Goal: Information Seeking & Learning: Learn about a topic

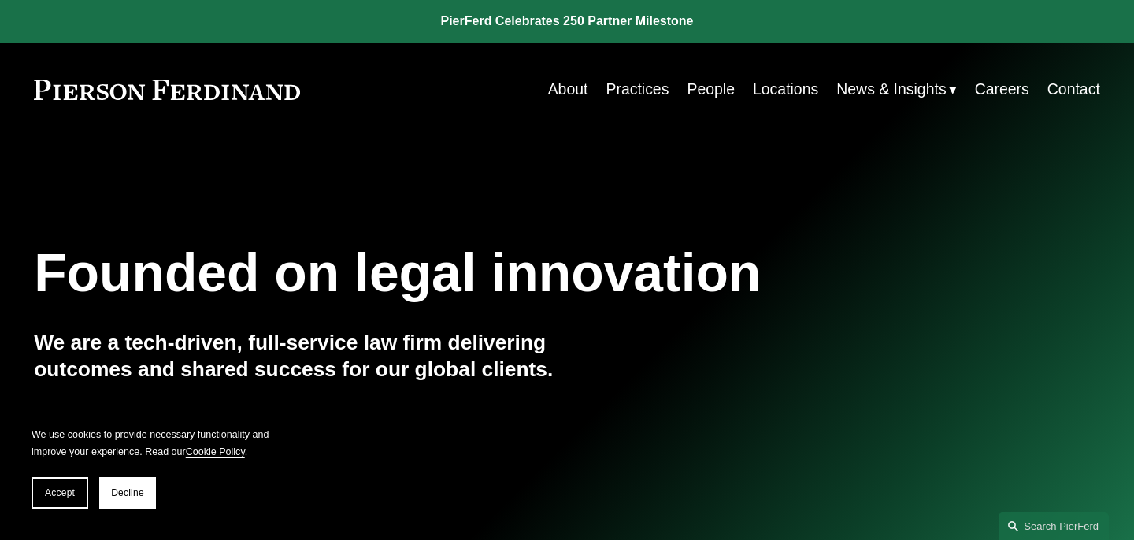
click at [707, 88] on link "People" at bounding box center [711, 89] width 48 height 31
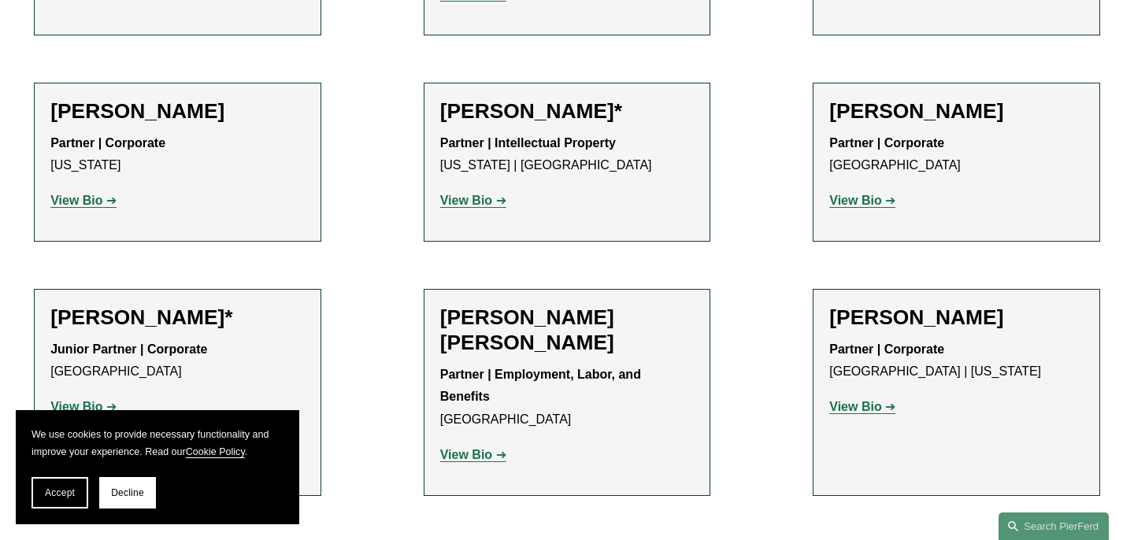
scroll to position [843, 0]
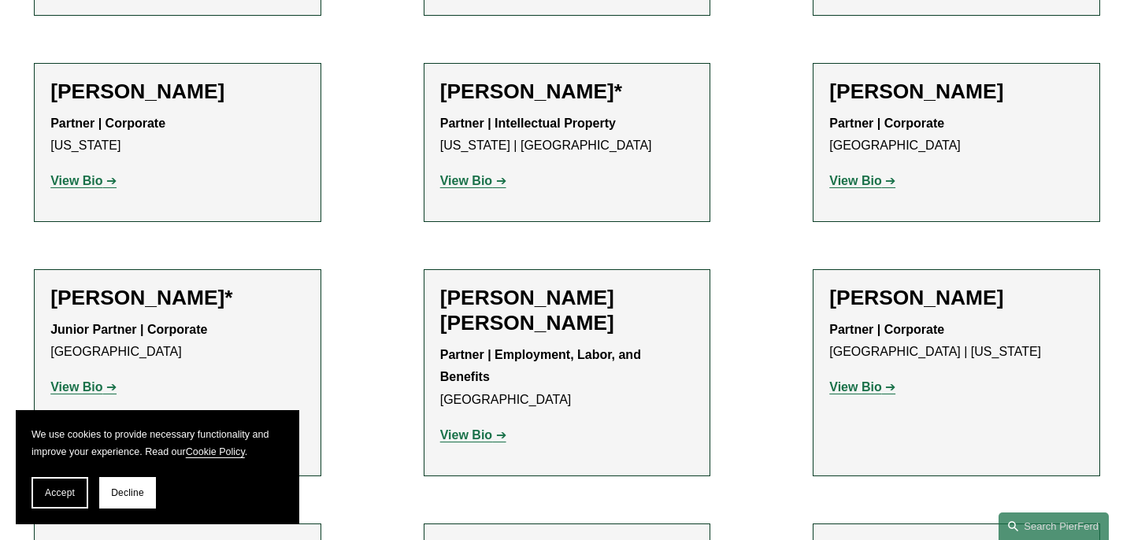
click at [474, 174] on strong "View Bio" at bounding box center [466, 180] width 52 height 13
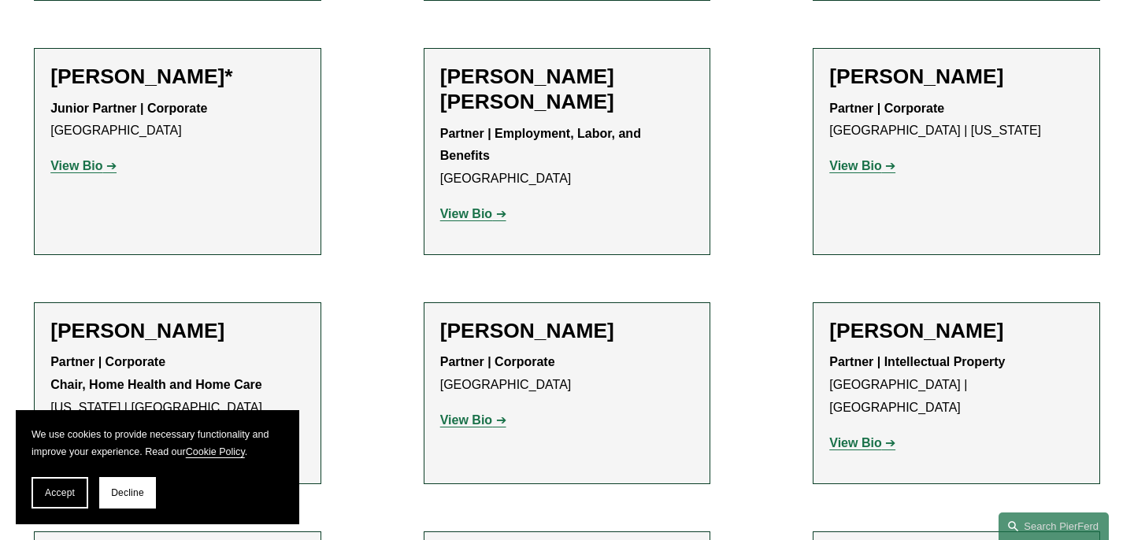
scroll to position [1068, 0]
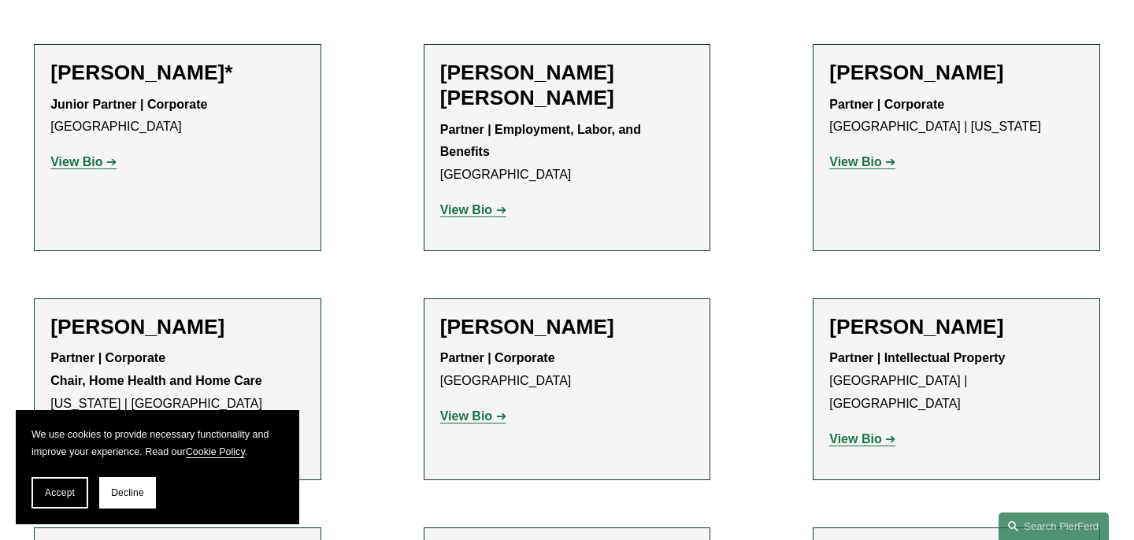
click at [91, 155] on strong "View Bio" at bounding box center [76, 161] width 52 height 13
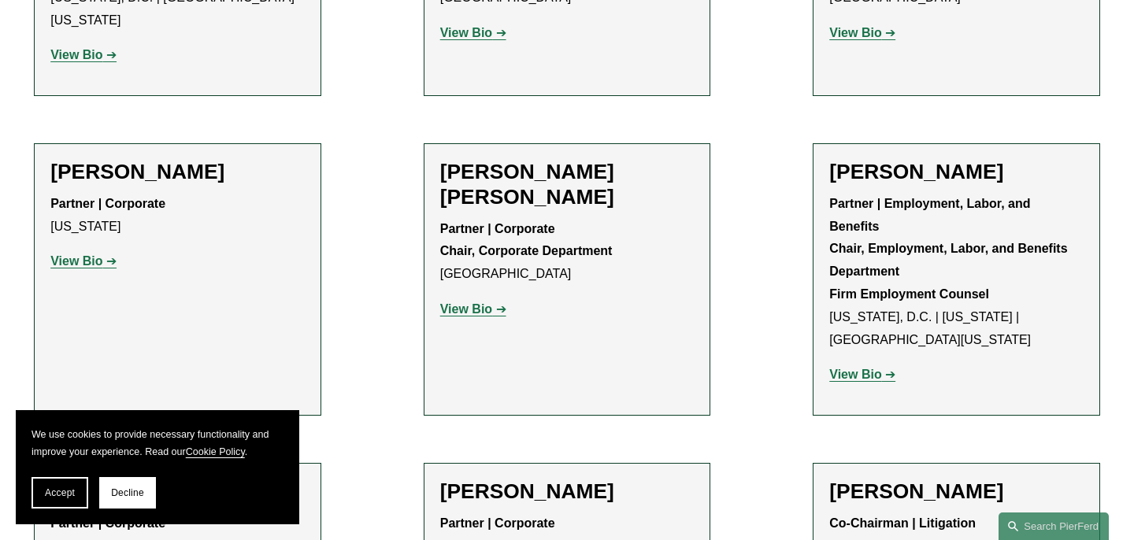
scroll to position [6120, 0]
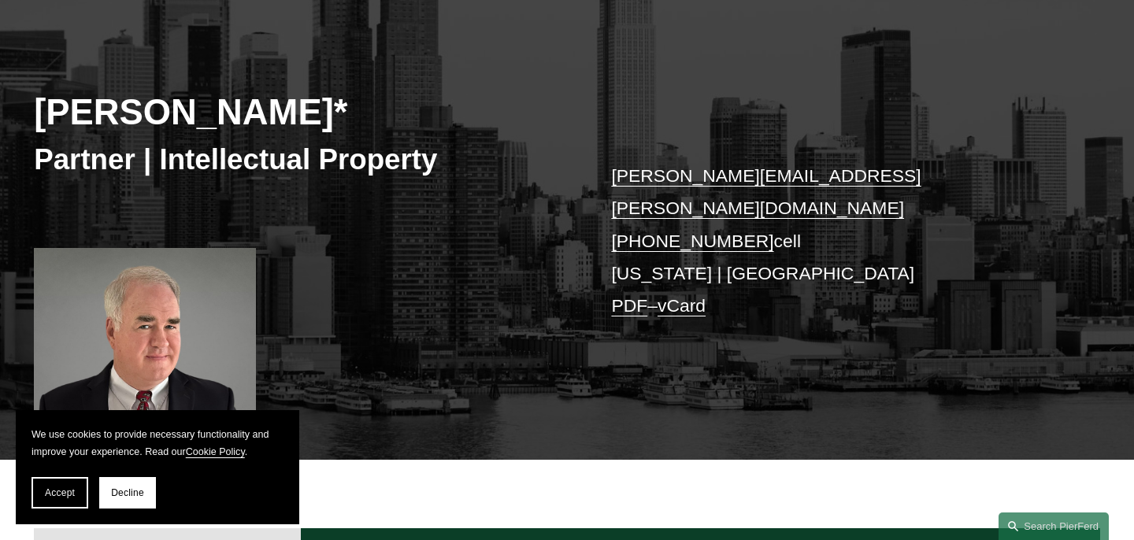
scroll to position [173, 0]
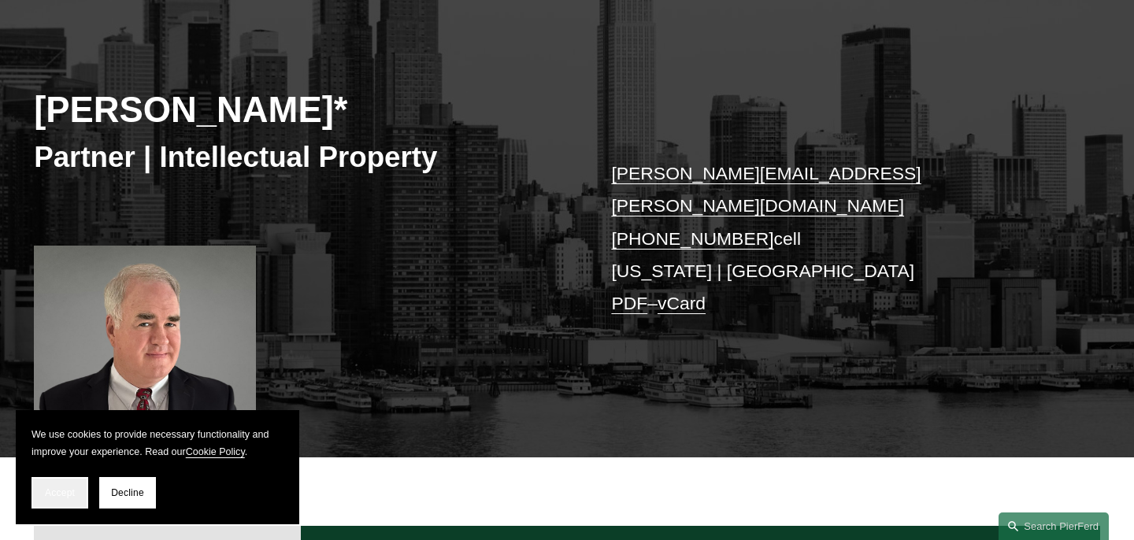
click at [60, 495] on span "Accept" at bounding box center [60, 492] width 30 height 11
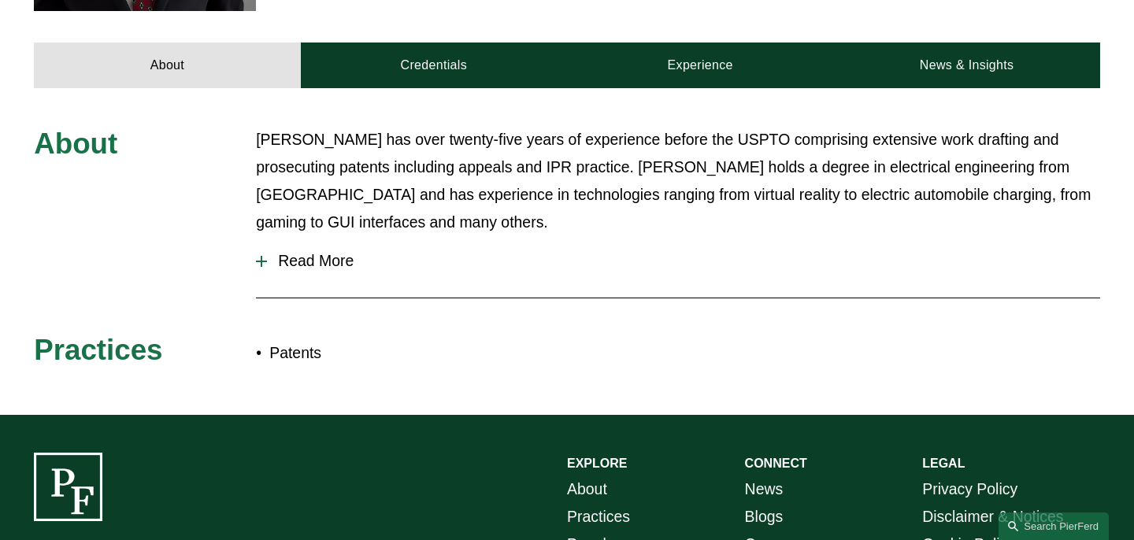
scroll to position [628, 0]
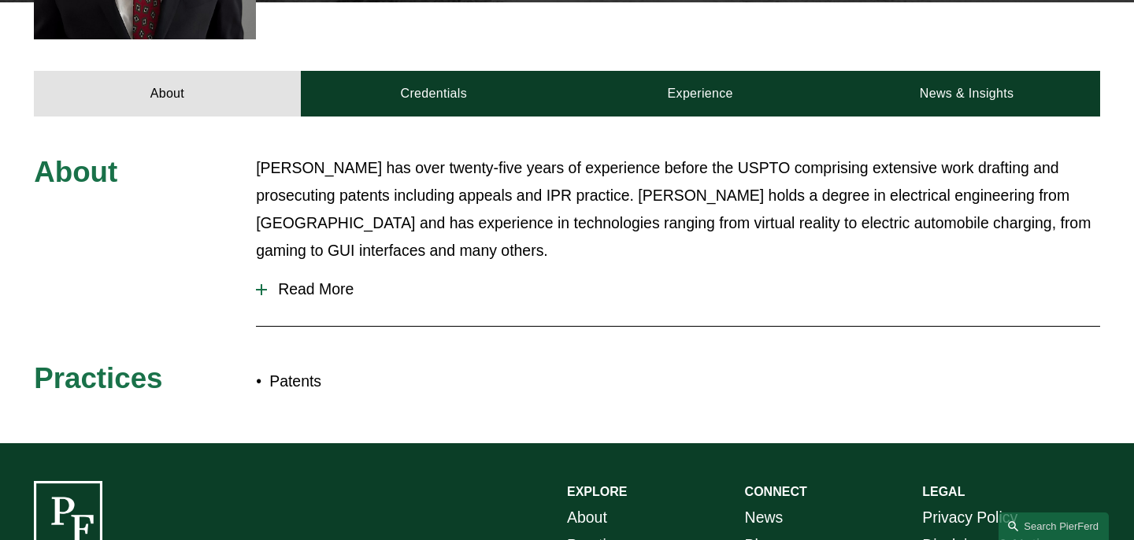
click at [301, 268] on button "Read More" at bounding box center [678, 289] width 844 height 42
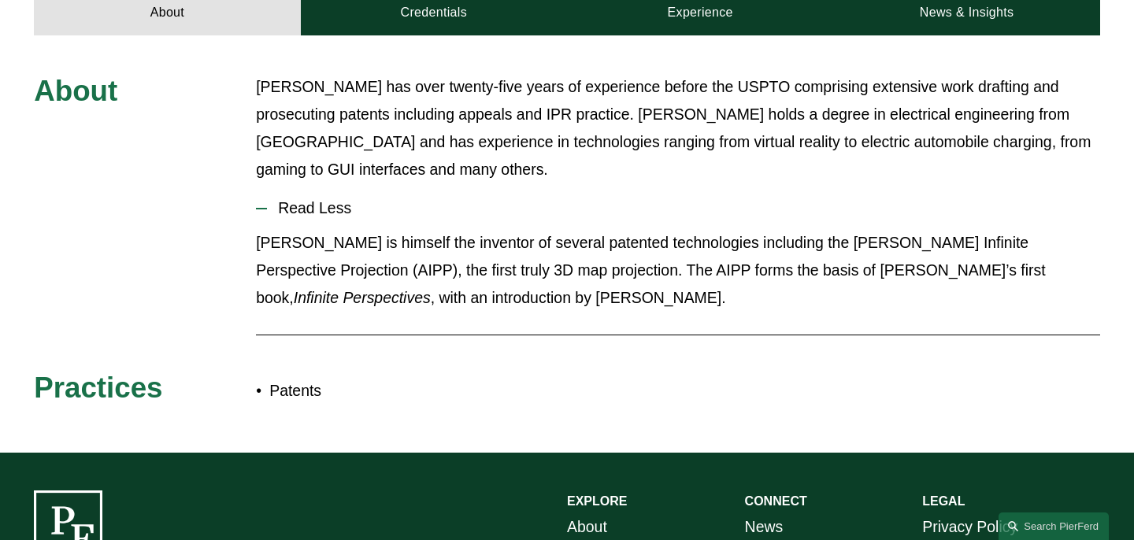
scroll to position [750, 0]
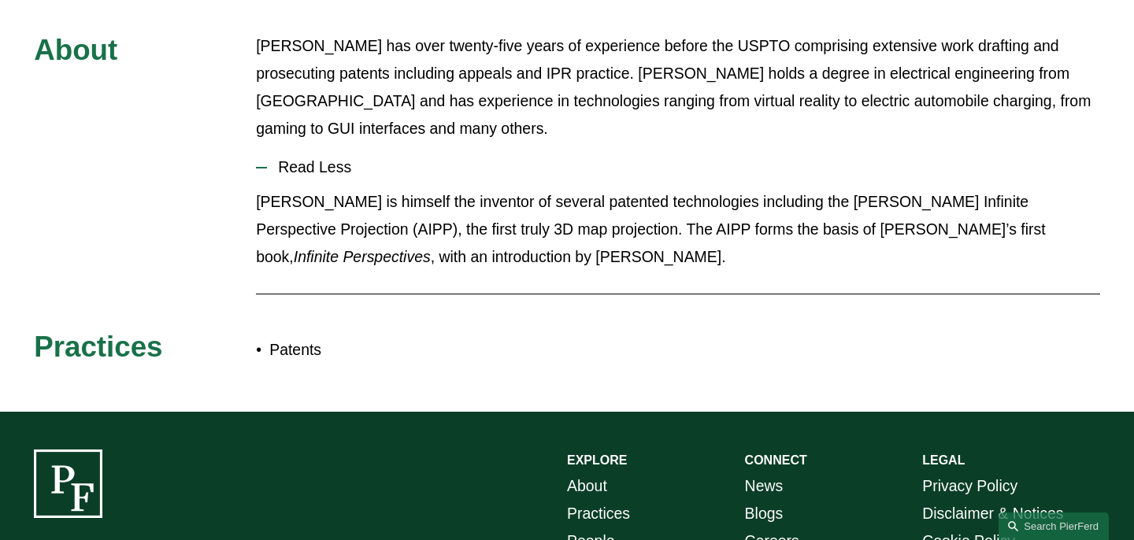
click at [287, 336] on p "Patents" at bounding box center [418, 350] width 298 height 28
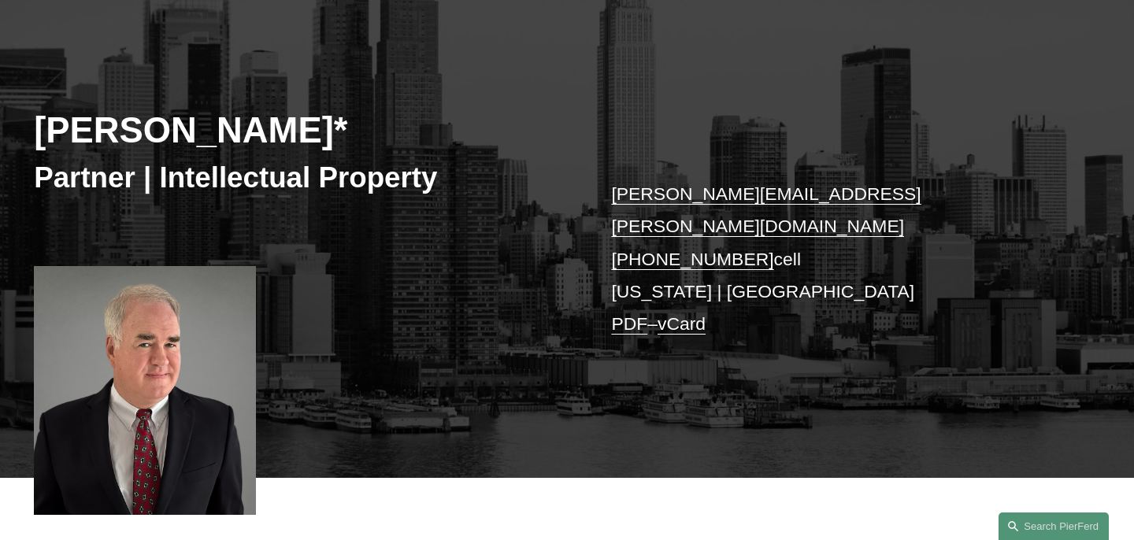
scroll to position [7, 0]
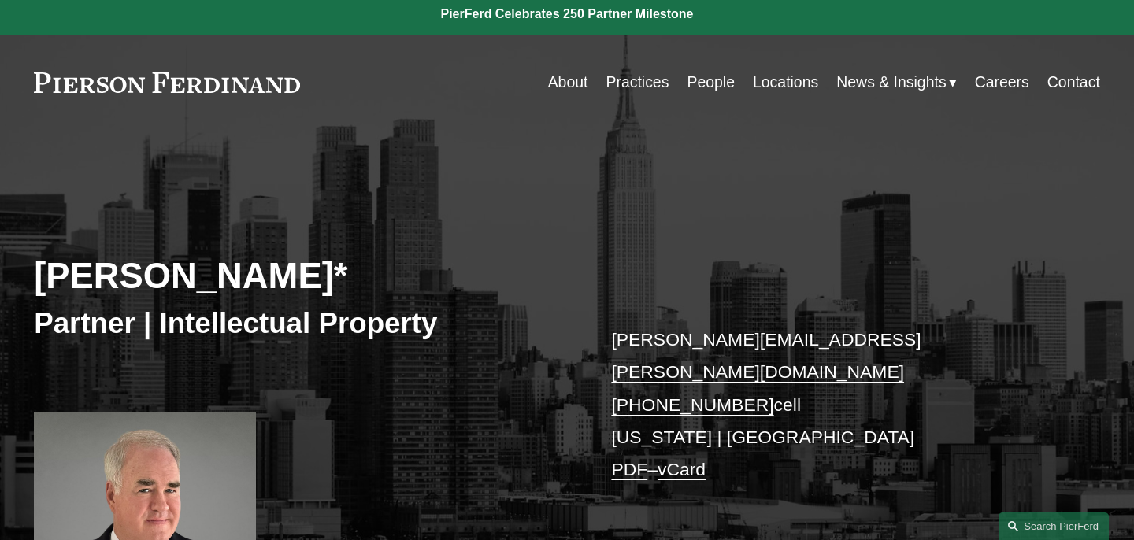
click at [347, 268] on h2 "Jeffrey Ambroziak*" at bounding box center [300, 276] width 533 height 43
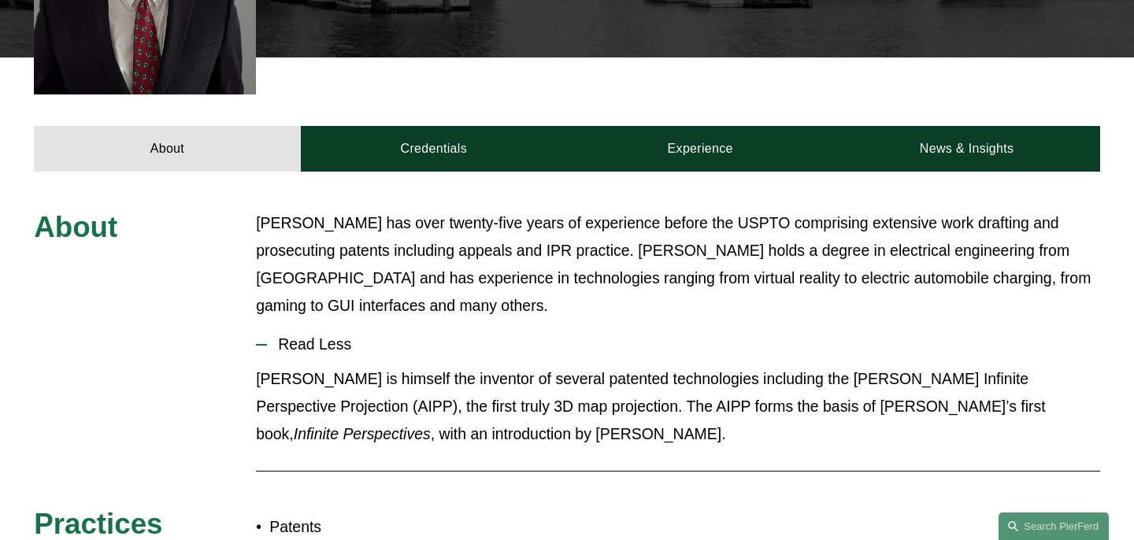
scroll to position [572, 0]
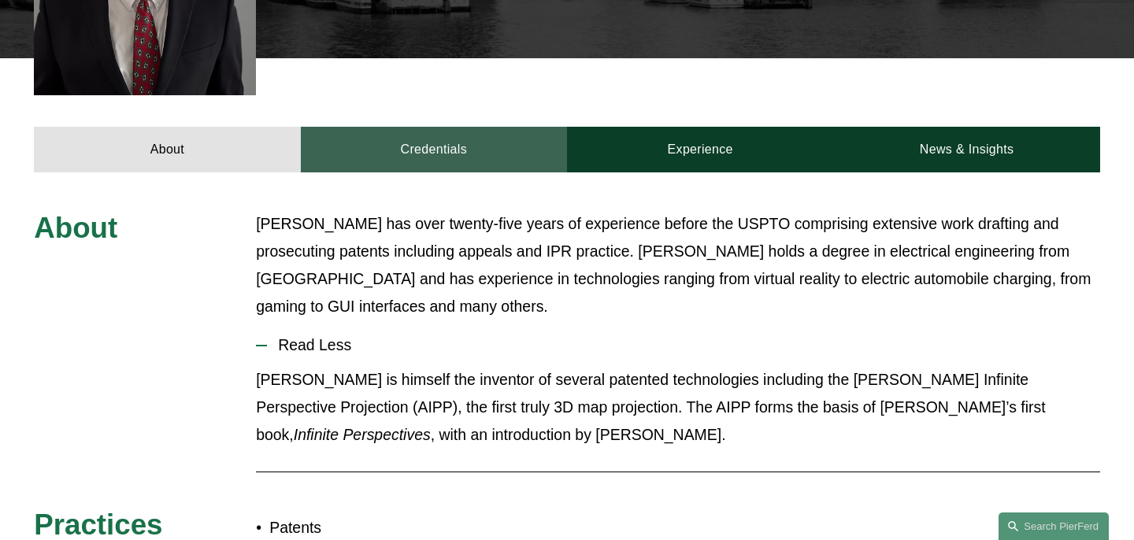
click at [410, 127] on link "Credentials" at bounding box center [434, 150] width 266 height 46
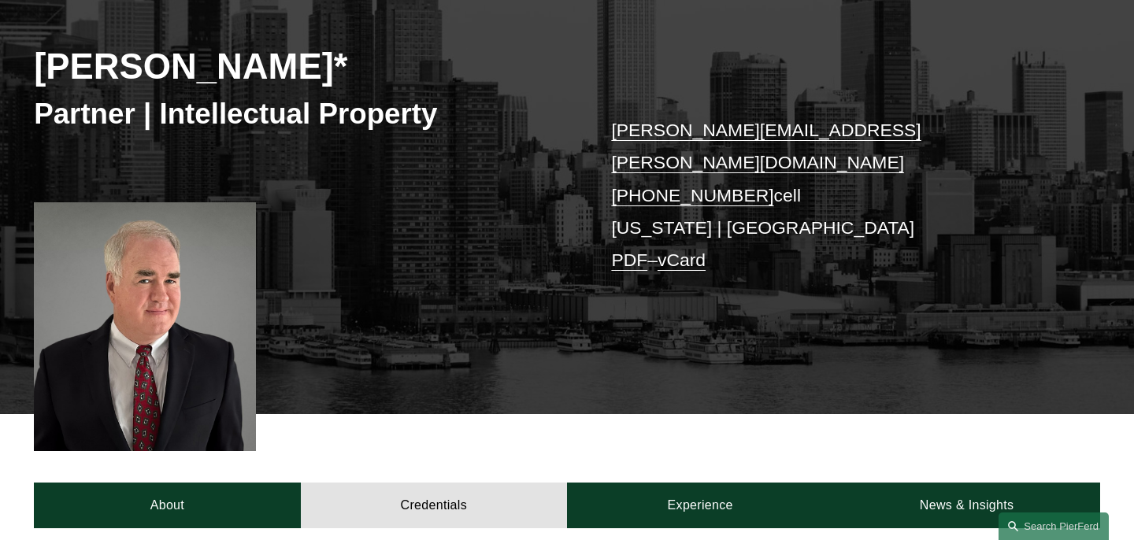
scroll to position [198, 0]
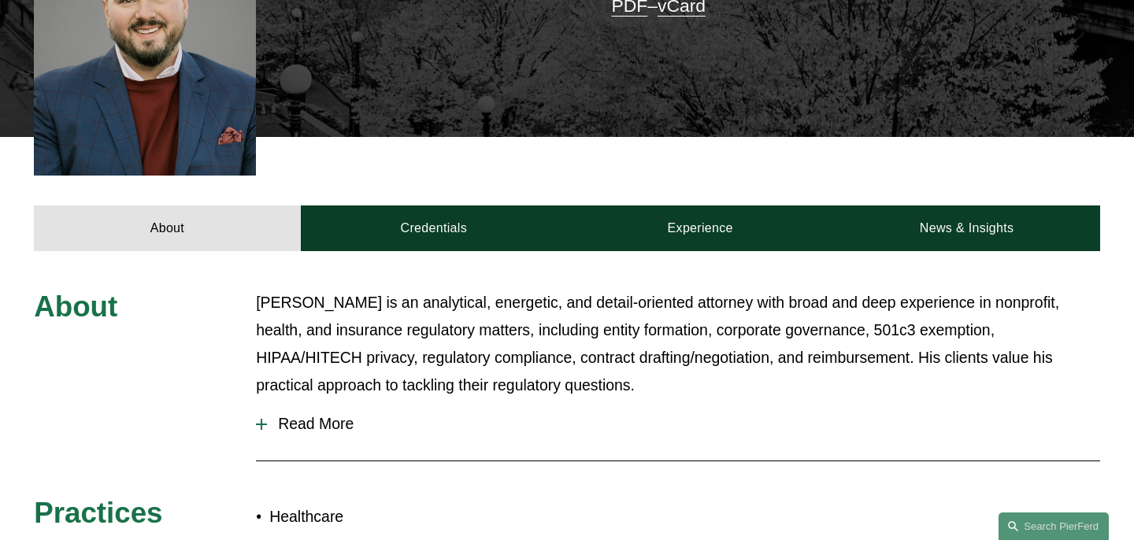
scroll to position [505, 0]
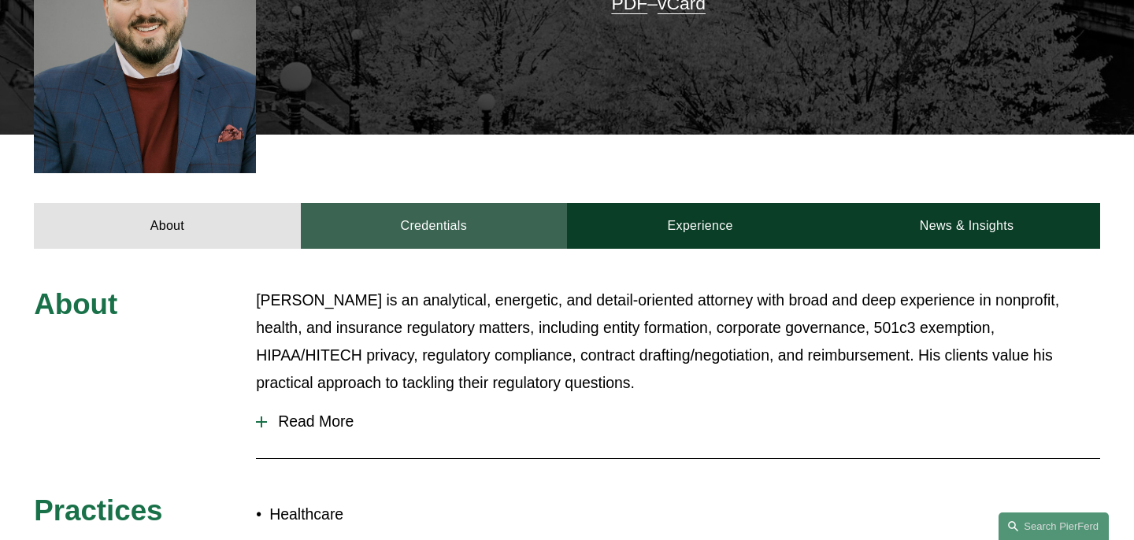
click at [415, 209] on link "Credentials" at bounding box center [434, 226] width 266 height 46
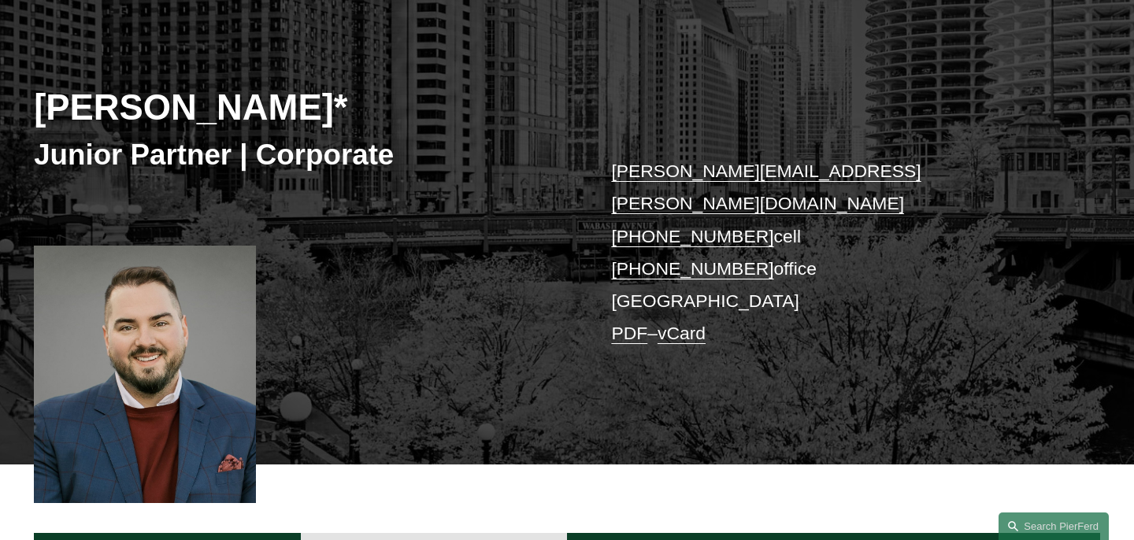
scroll to position [174, 0]
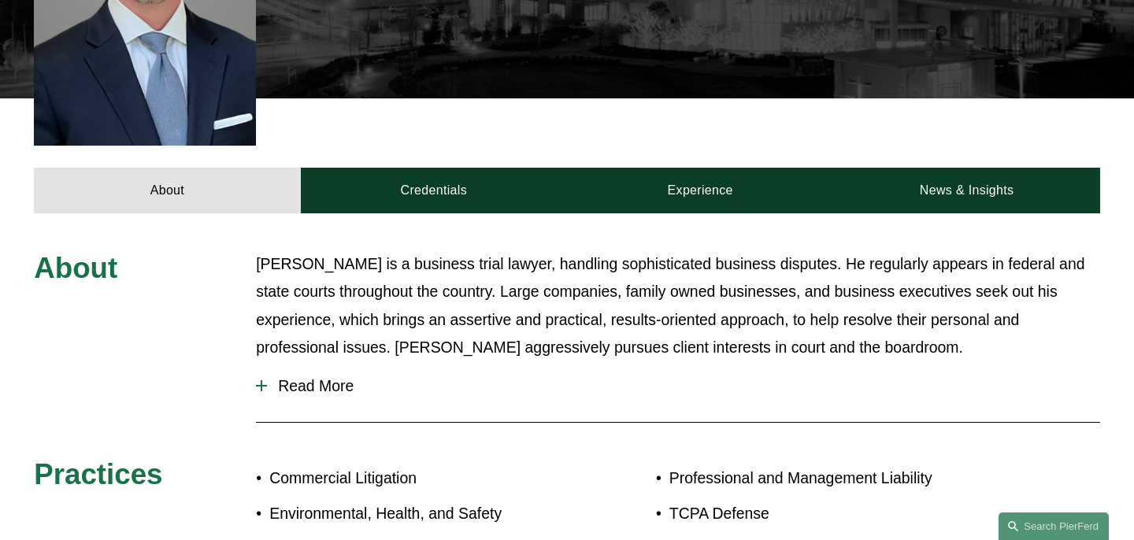
scroll to position [620, 0]
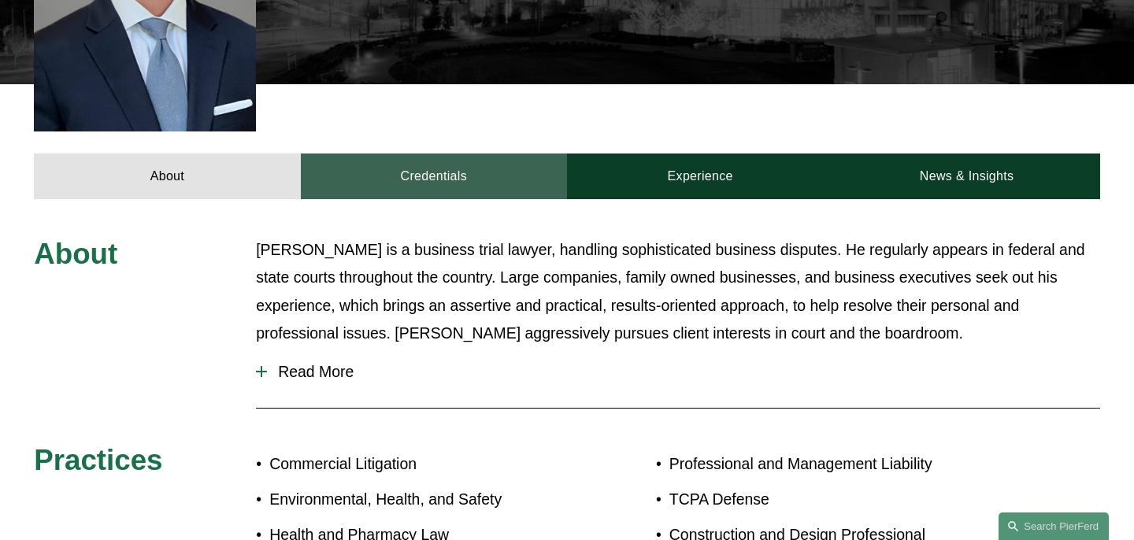
click at [399, 154] on link "Credentials" at bounding box center [434, 177] width 266 height 46
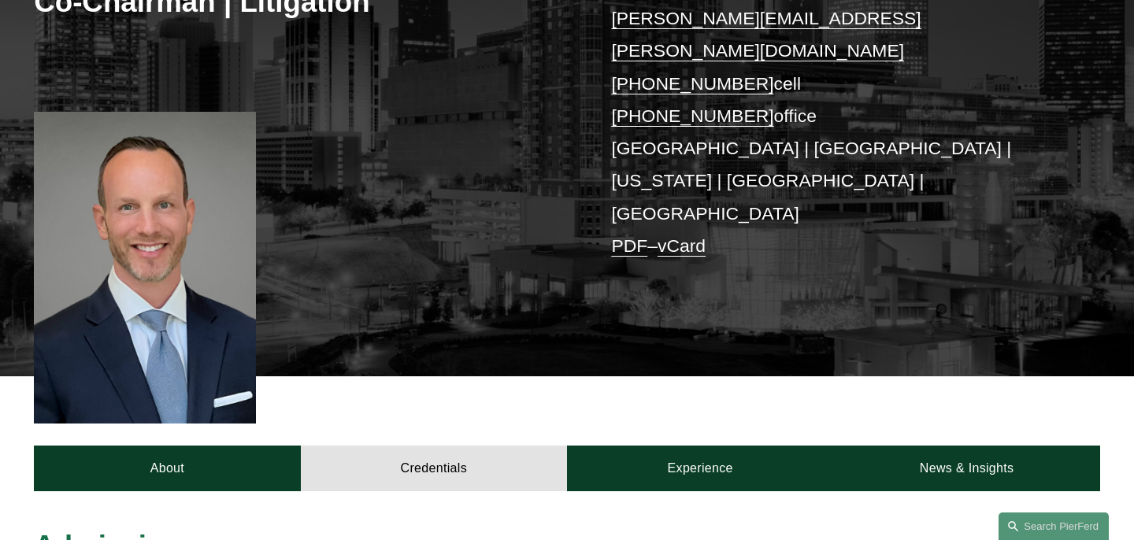
scroll to position [372, 0]
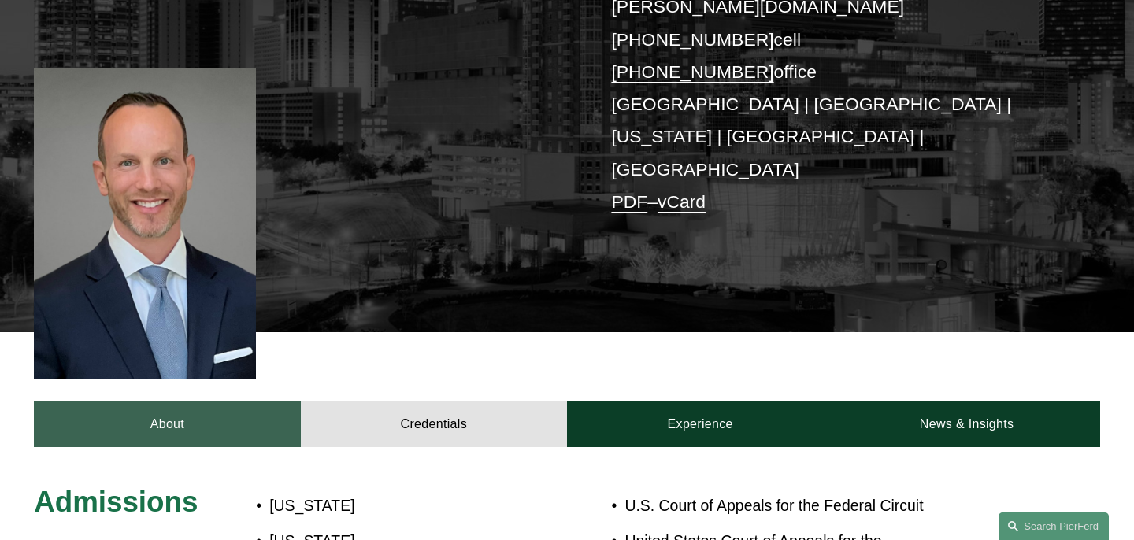
click at [157, 402] on link "About" at bounding box center [167, 425] width 266 height 46
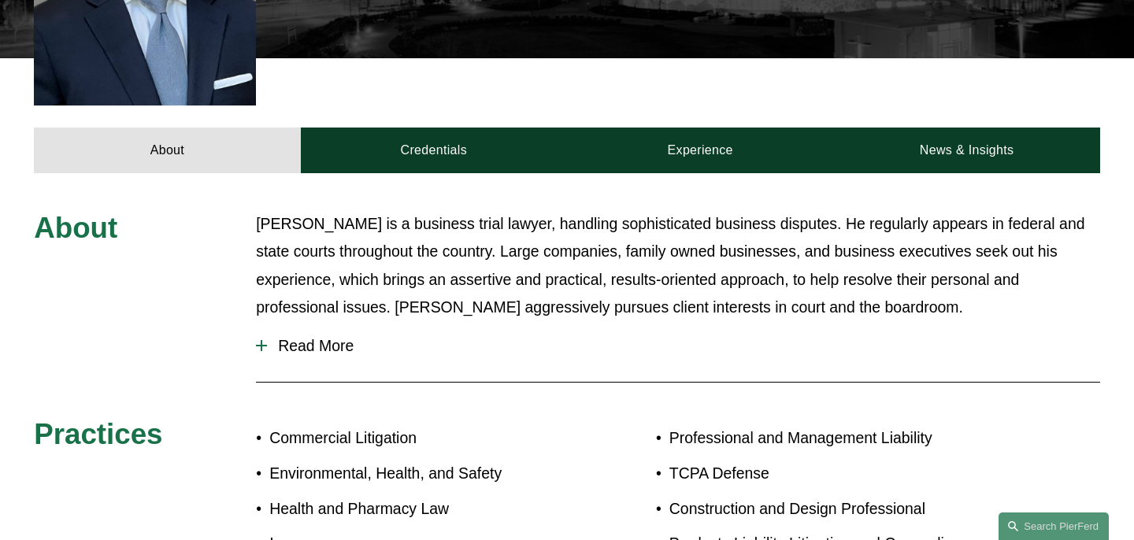
scroll to position [643, 0]
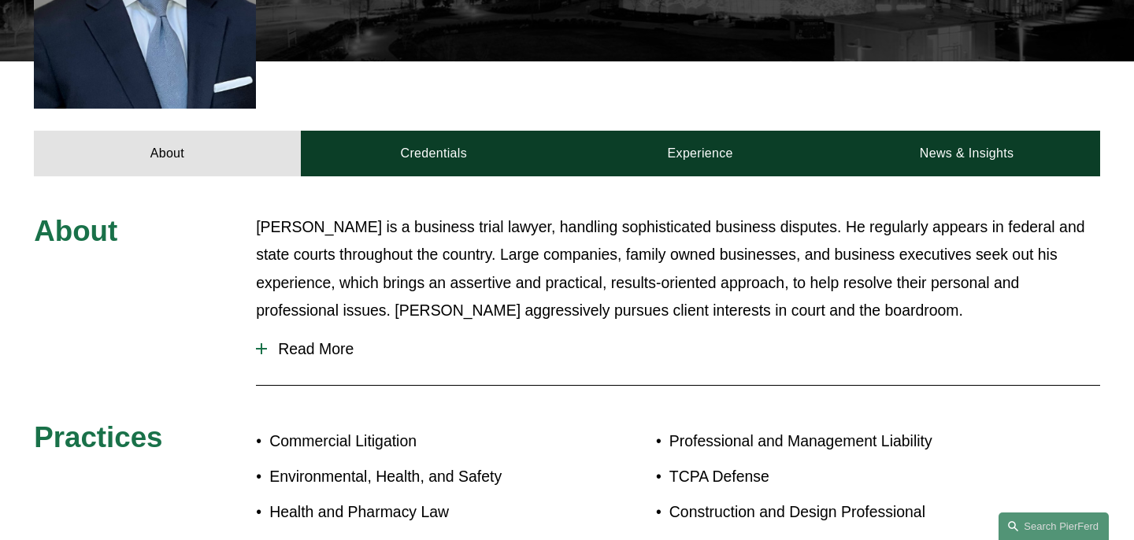
click at [300, 340] on span "Read More" at bounding box center [683, 349] width 833 height 18
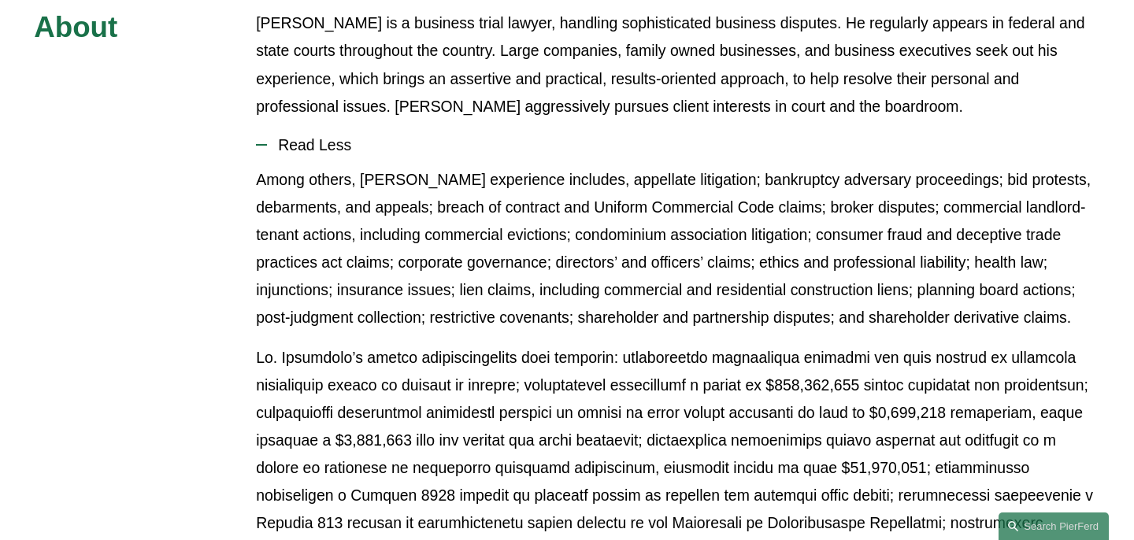
scroll to position [0, 0]
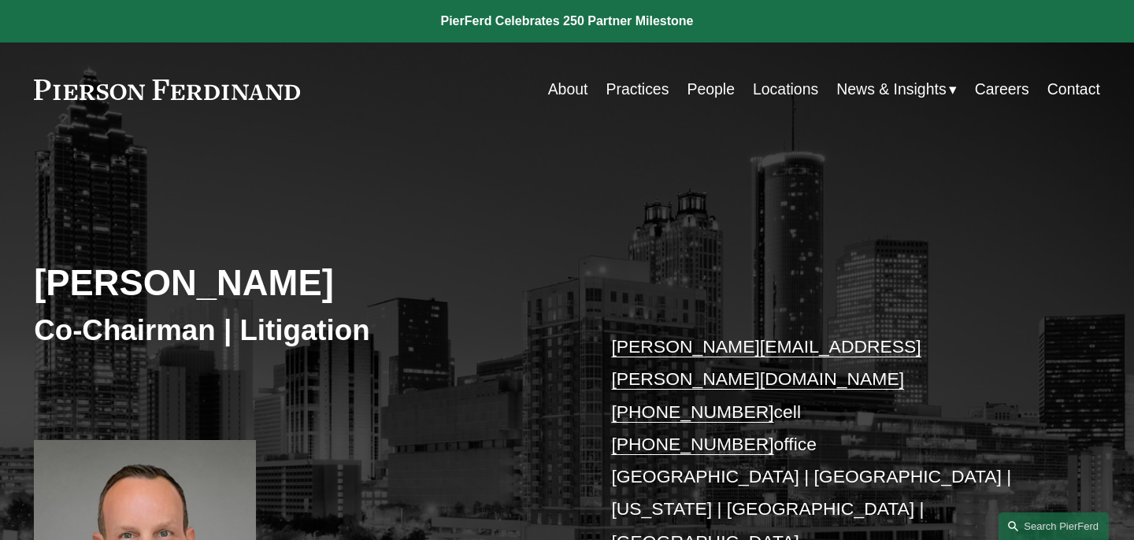
click at [113, 91] on link at bounding box center [167, 90] width 266 height 20
